Goal: Find specific page/section: Find specific page/section

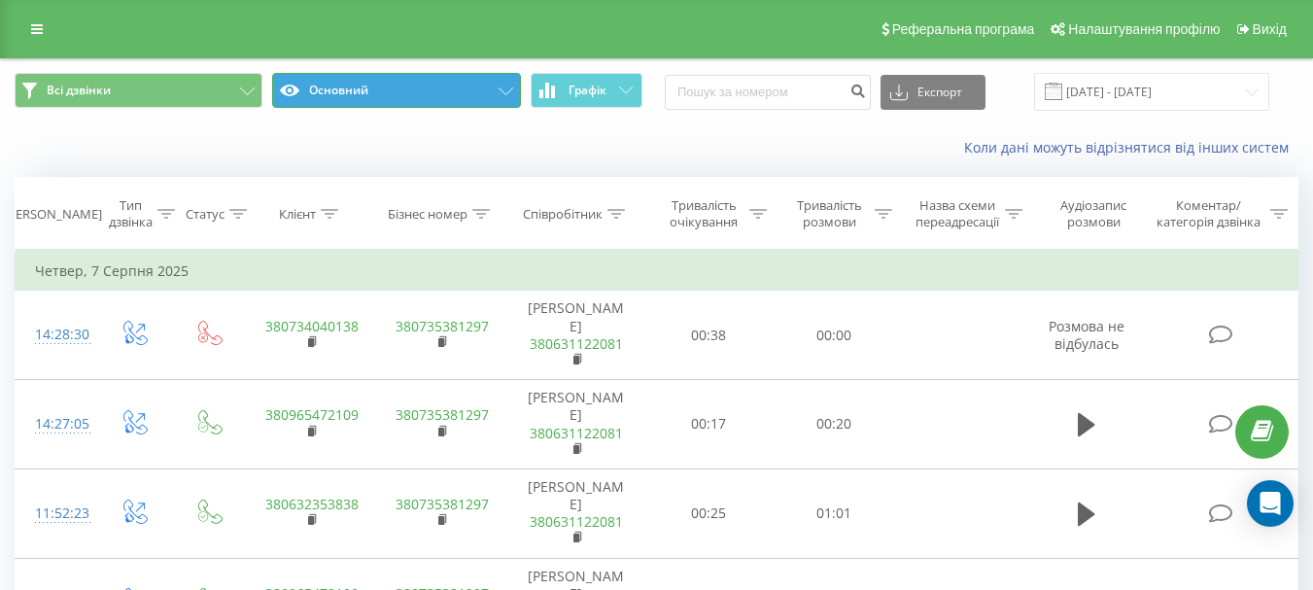
click at [436, 98] on button "Основний" at bounding box center [396, 90] width 248 height 35
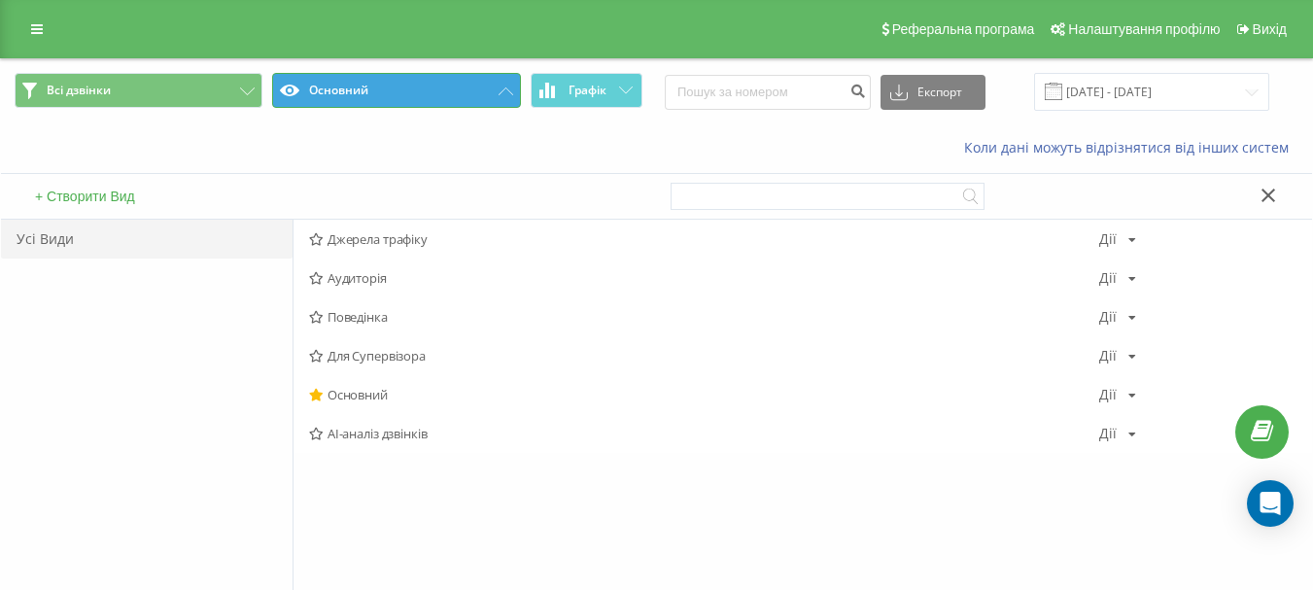
click at [436, 98] on button "Основний" at bounding box center [396, 90] width 248 height 35
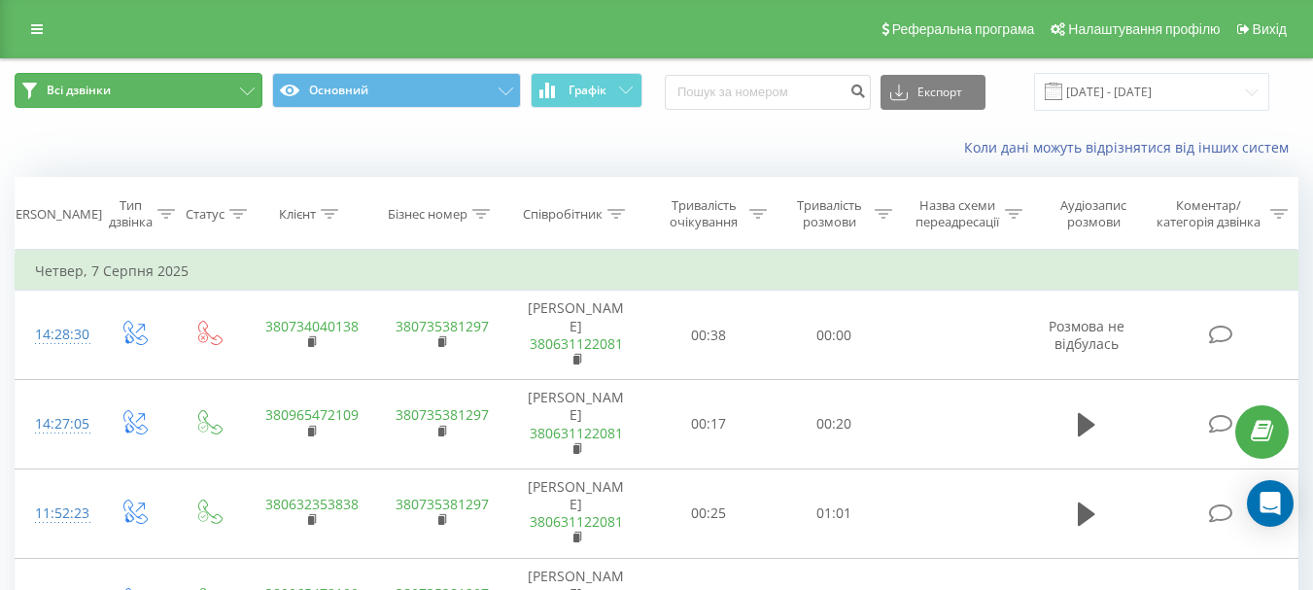
click at [246, 100] on button "Всі дзвінки" at bounding box center [139, 90] width 248 height 35
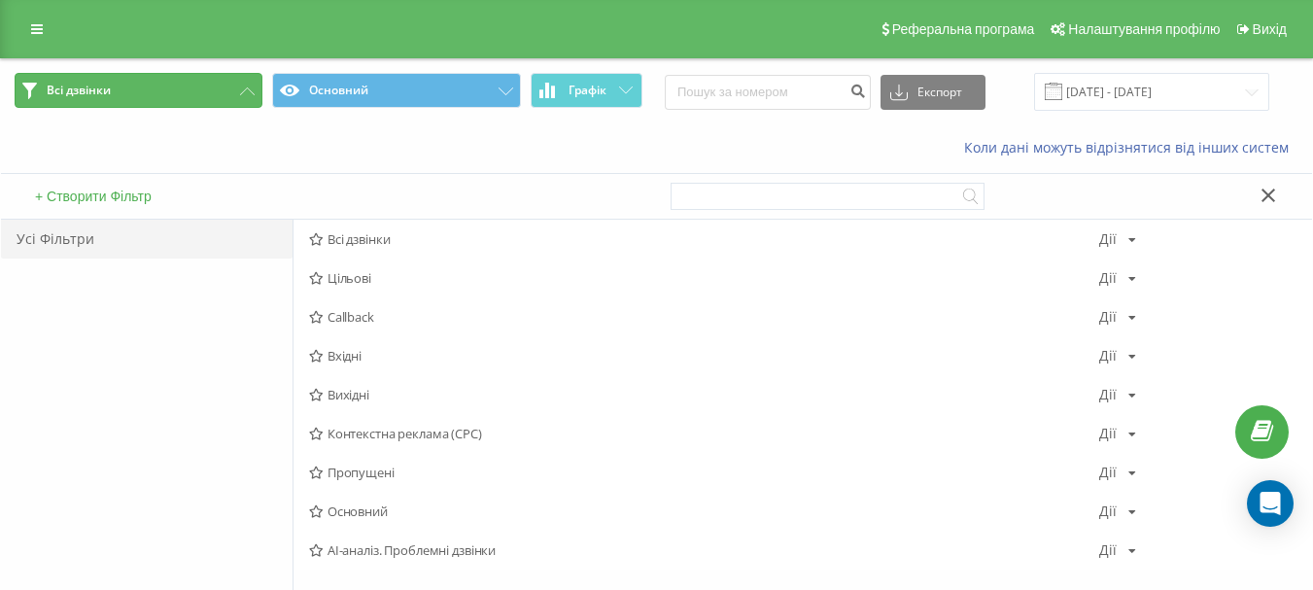
click at [246, 100] on button "Всі дзвінки" at bounding box center [139, 90] width 248 height 35
